Goal: Check status: Check status

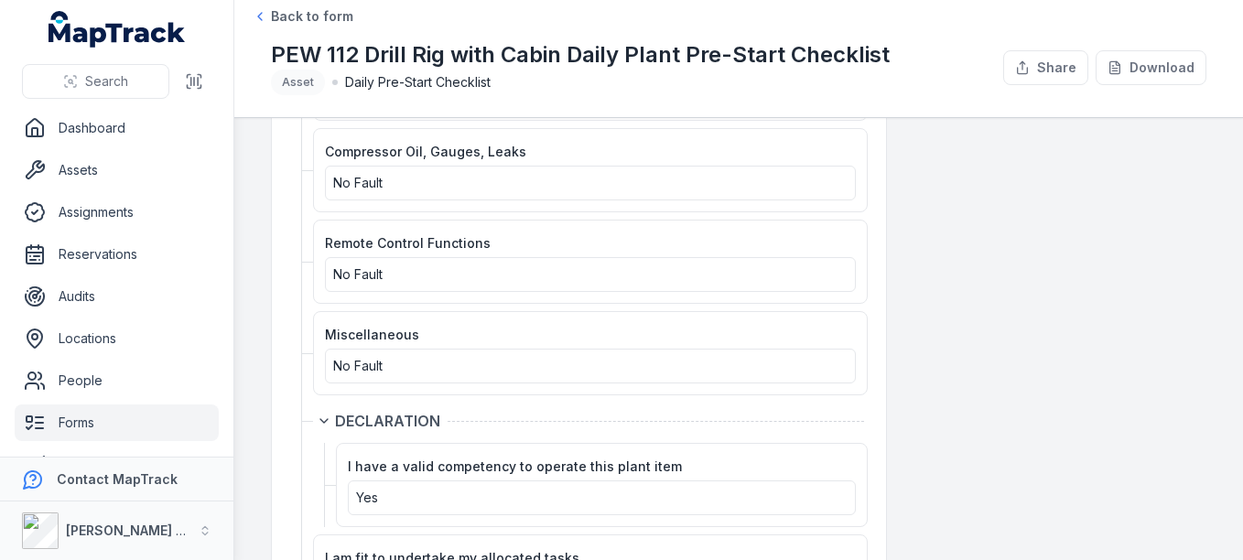
scroll to position [2838, 0]
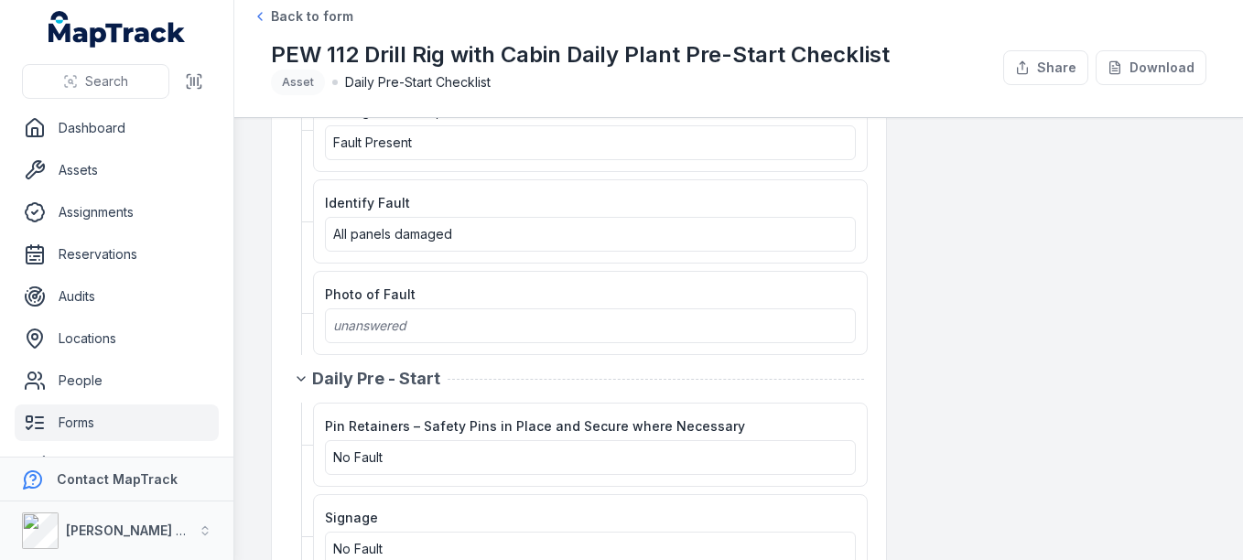
scroll to position [2197, 0]
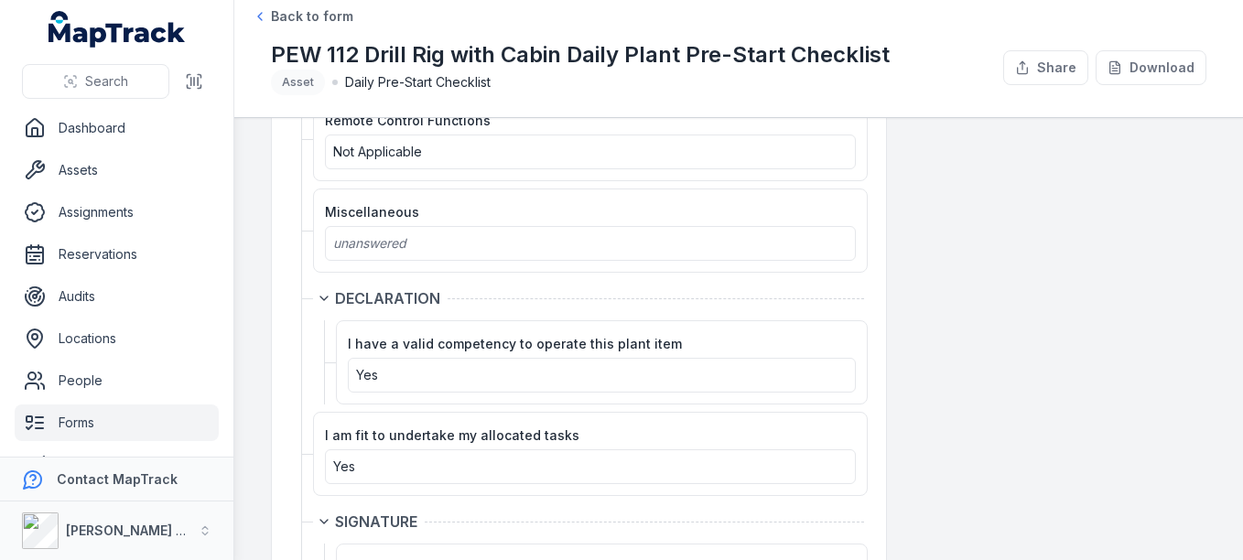
scroll to position [3021, 0]
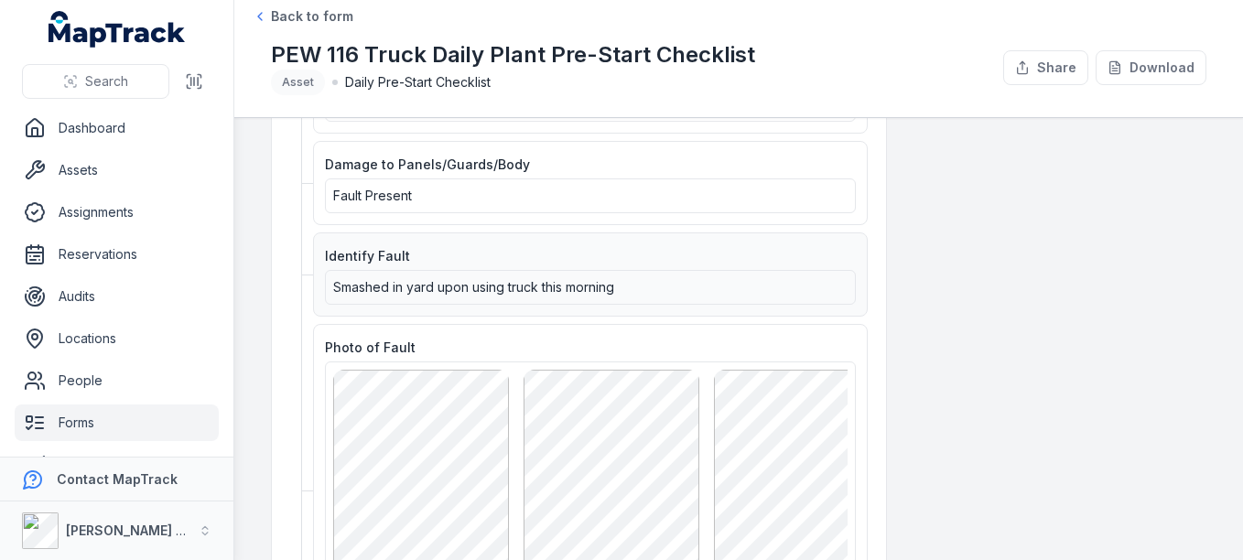
scroll to position [1831, 0]
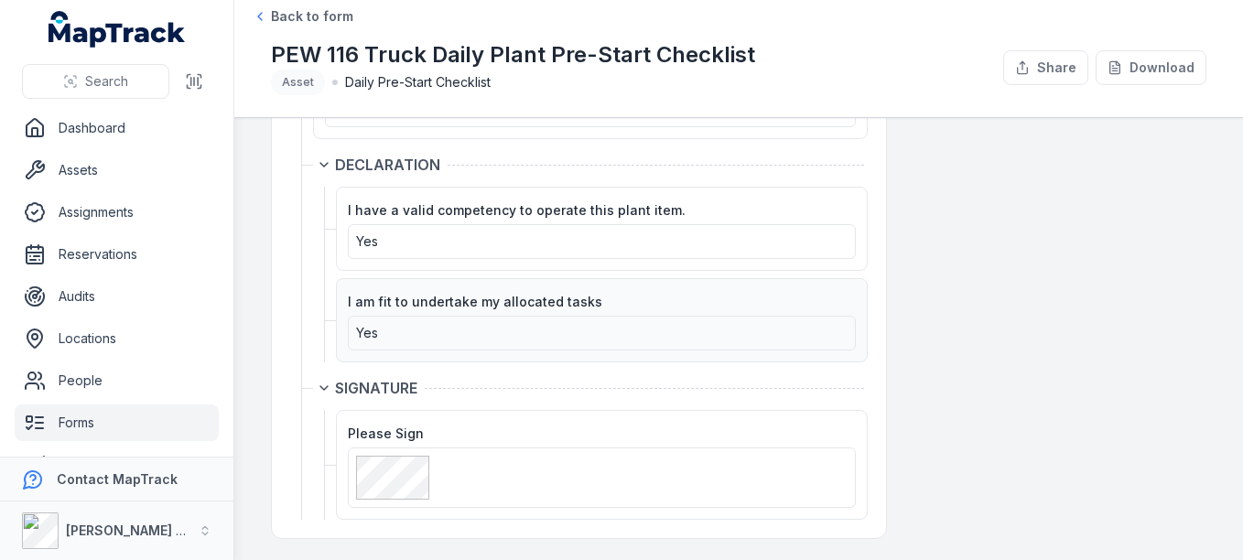
scroll to position [3415, 0]
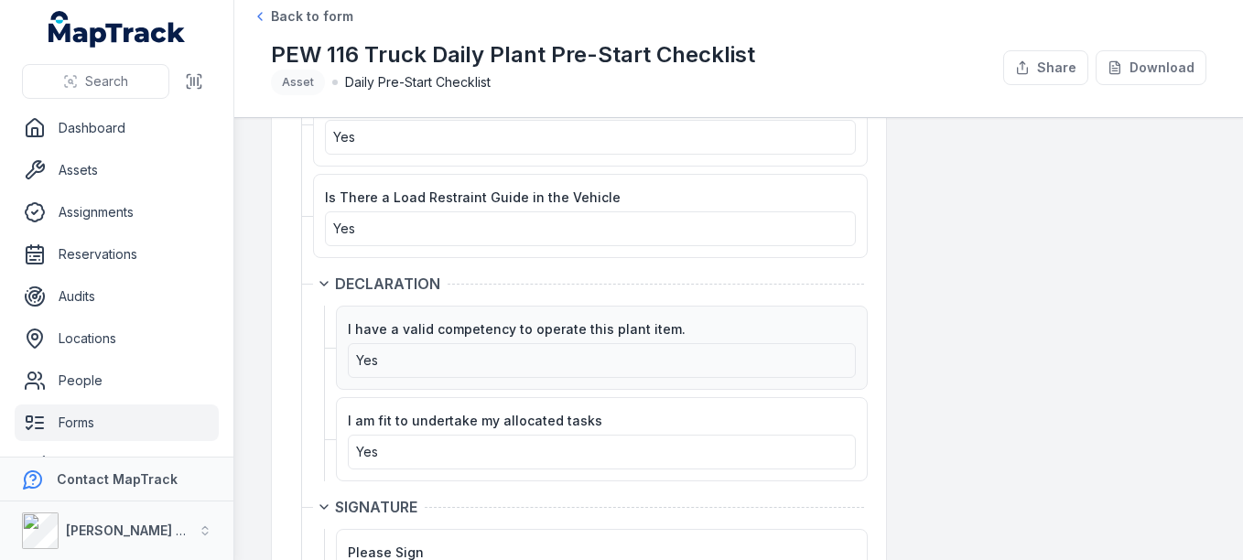
scroll to position [3415, 0]
